Goal: Complete application form

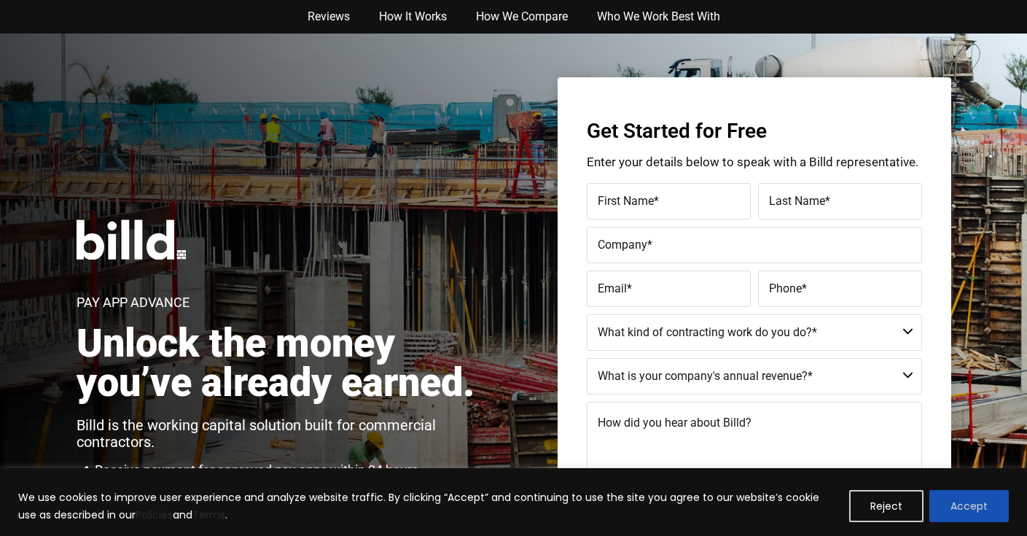
click at [981, 511] on button "Accept" at bounding box center [969, 506] width 79 height 32
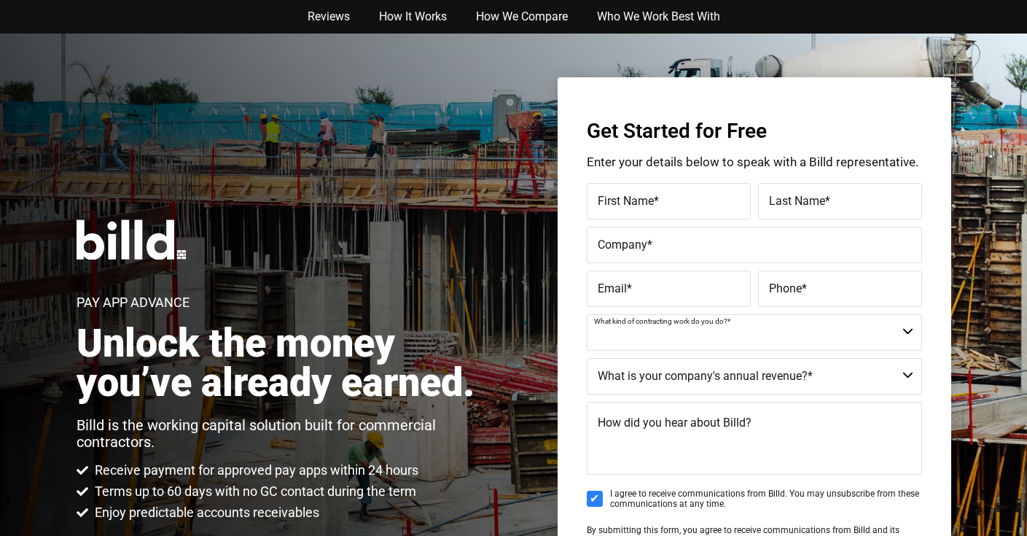
click at [684, 332] on select "Commercial Commercial and Residential Residential Not a Contractor" at bounding box center [754, 332] width 335 height 36
click at [683, 329] on select "Commercial Commercial and Residential Residential Not a Contractor" at bounding box center [754, 332] width 335 height 36
click at [685, 377] on select "$40M + $25M - $40M $8M - $25M $4M - $8M $2M - $4M $1M - $2M Less than $1M" at bounding box center [754, 376] width 335 height 36
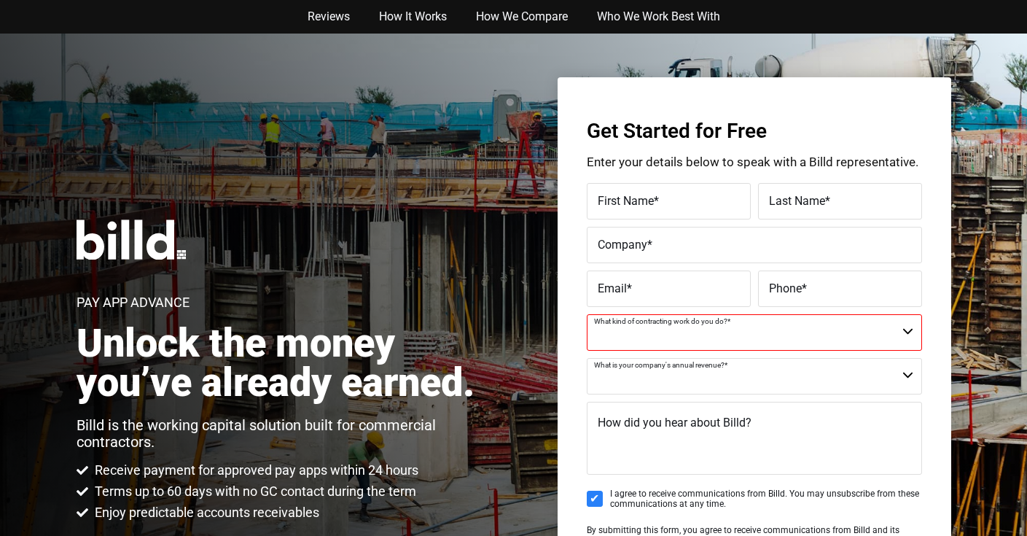
click at [688, 373] on select "$40M + $25M - $40M $8M - $25M $4M - $8M $2M - $4M $1M - $2M Less than $1M" at bounding box center [754, 376] width 335 height 36
click at [564, 352] on div "Get Started for Free Enter your details below to speak with a Billd representat…" at bounding box center [755, 370] width 394 height 586
